Goal: Obtain resource: Obtain resource

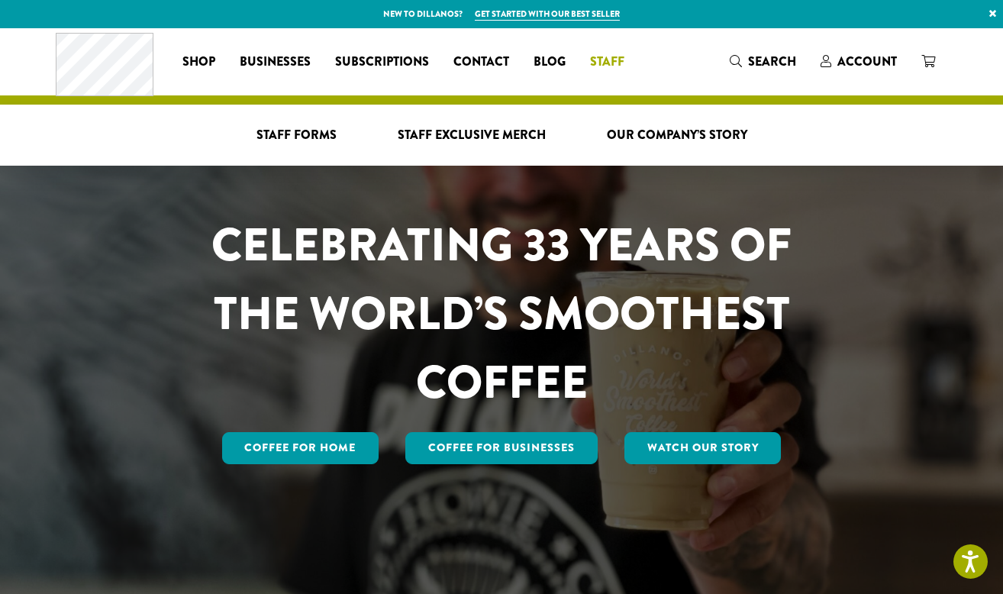
click at [624, 50] on link "Staff" at bounding box center [607, 62] width 59 height 24
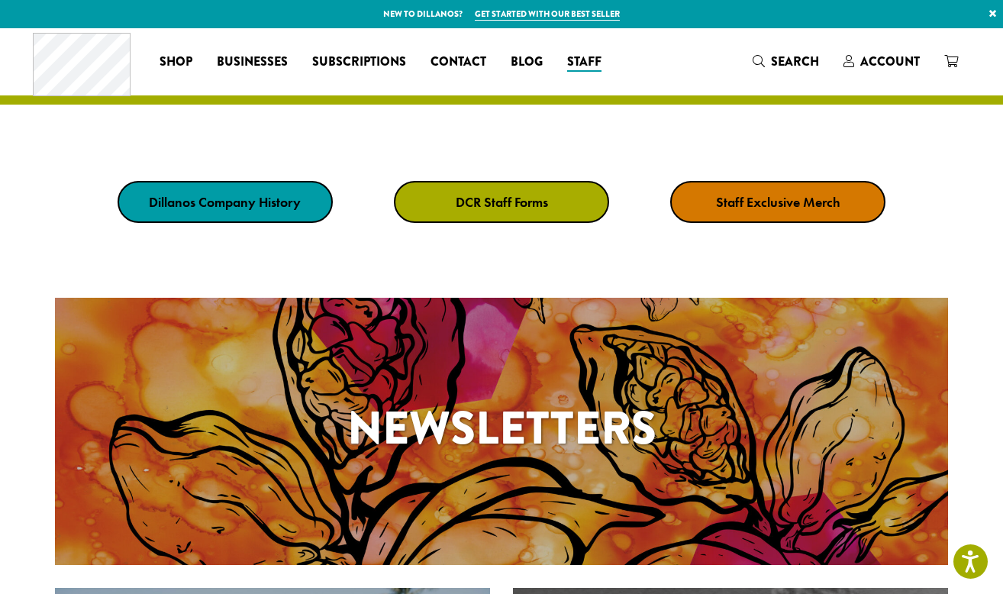
click at [454, 179] on div "Dillanos Company History DCR Staff Forms Staff Exclusive Merch" at bounding box center [501, 202] width 1003 height 118
click at [461, 204] on strong "DCR Staff Forms" at bounding box center [502, 202] width 92 height 18
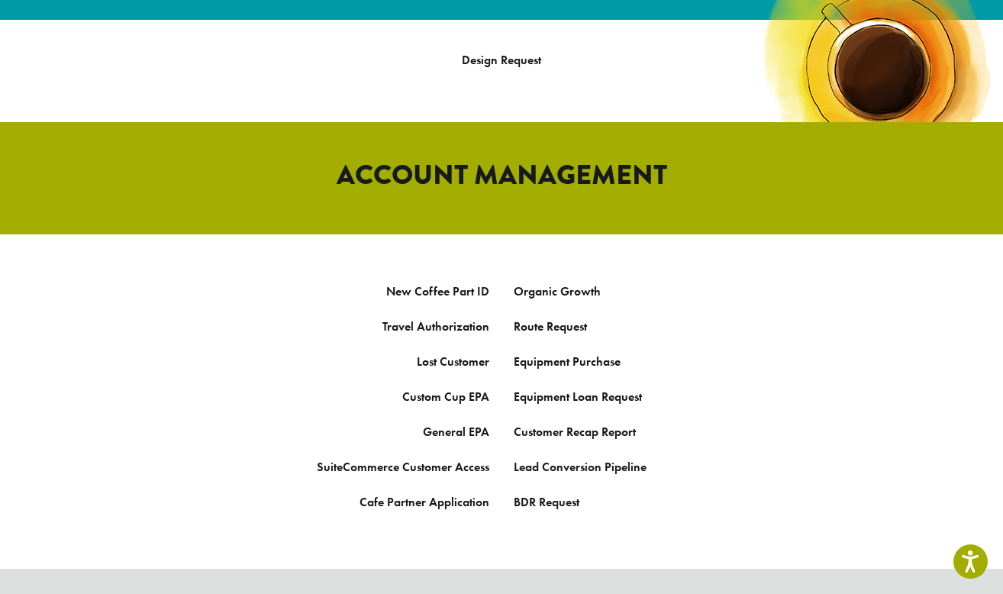
scroll to position [721, 0]
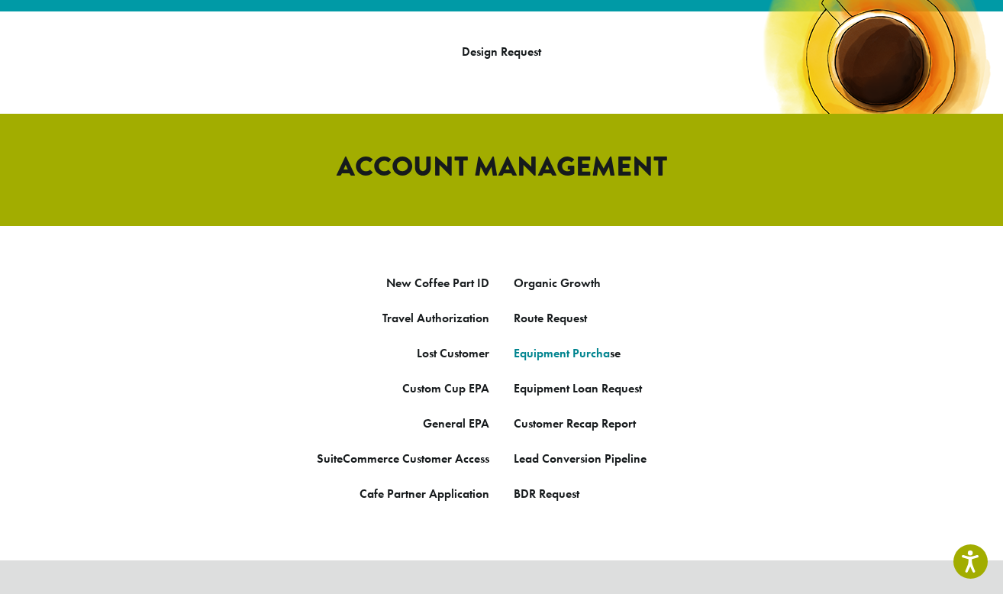
click at [580, 345] on link "Equipment Purcha" at bounding box center [562, 353] width 96 height 16
